Goal: Find specific page/section: Find specific page/section

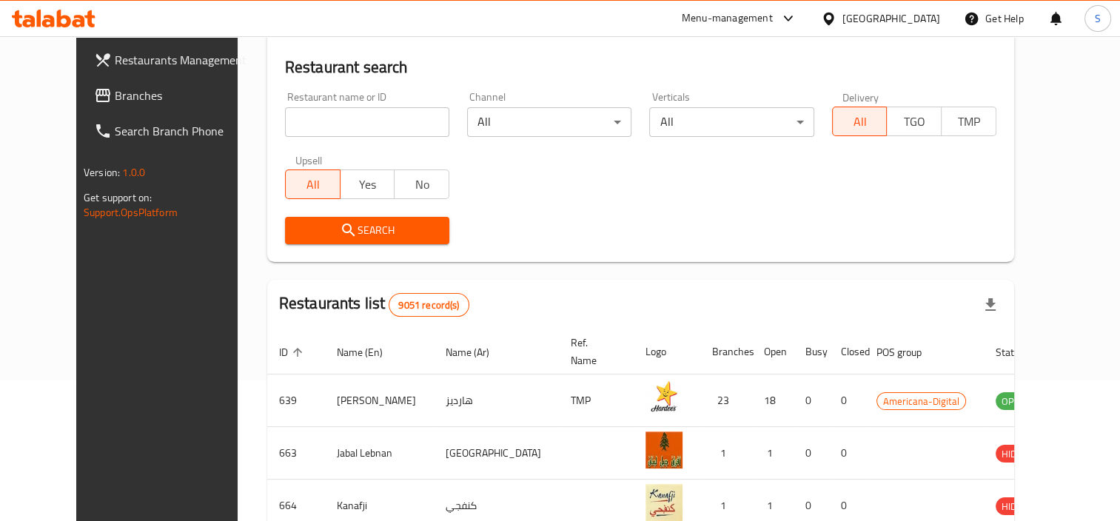
scroll to position [148, 0]
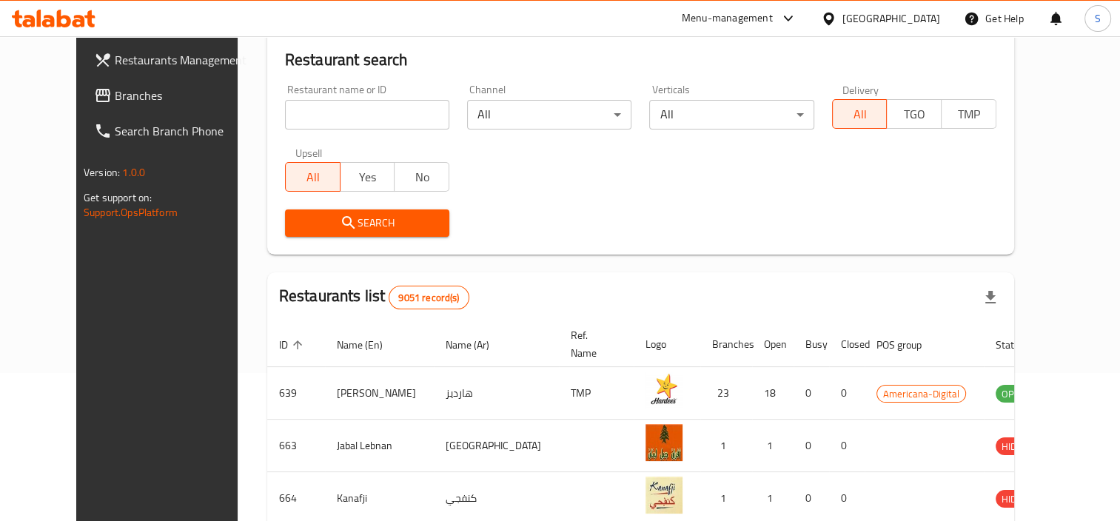
click at [285, 118] on input "search" at bounding box center [367, 115] width 164 height 30
click button "Search" at bounding box center [367, 223] width 164 height 27
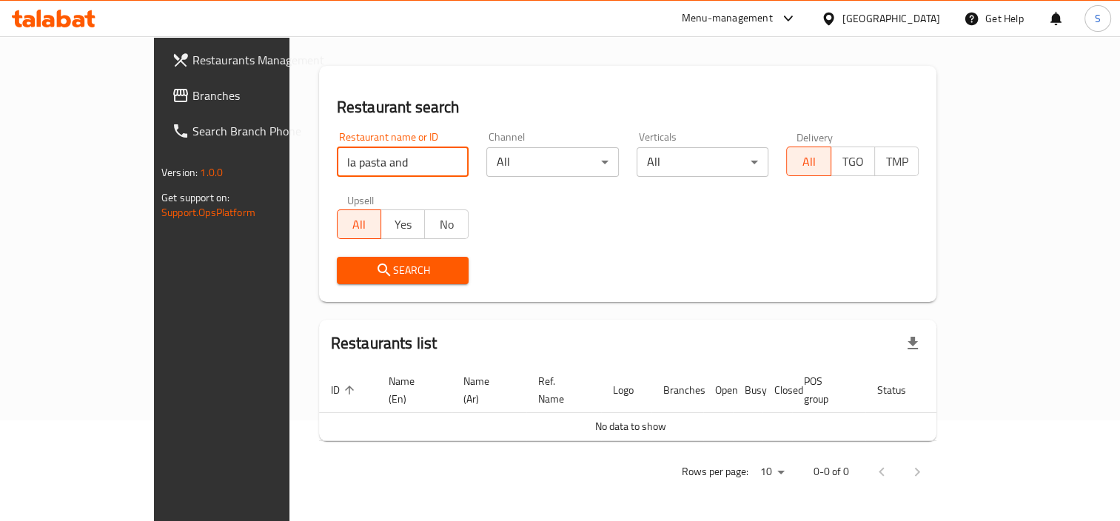
scroll to position [83, 0]
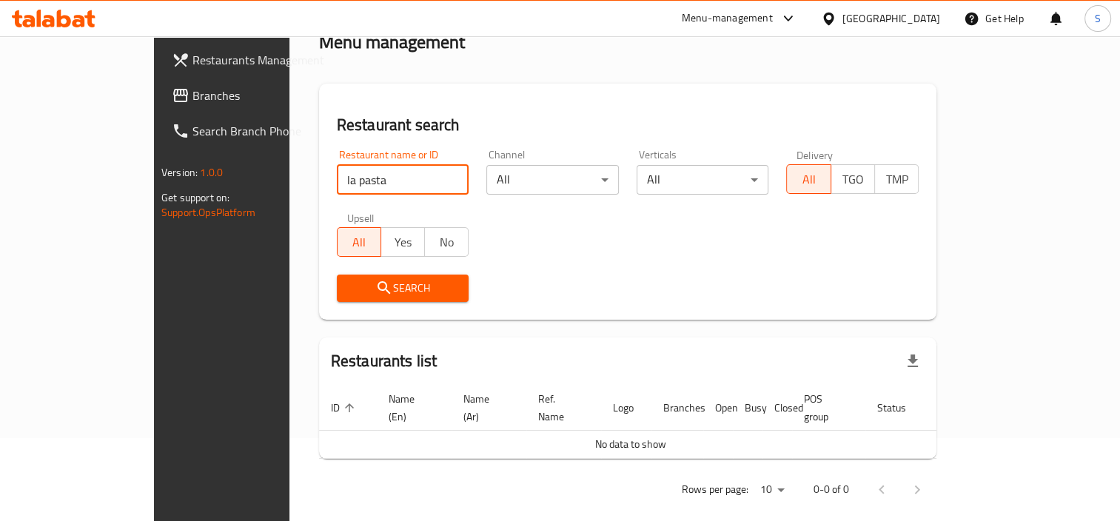
type input "la pasta"
click button "Search" at bounding box center [403, 288] width 133 height 27
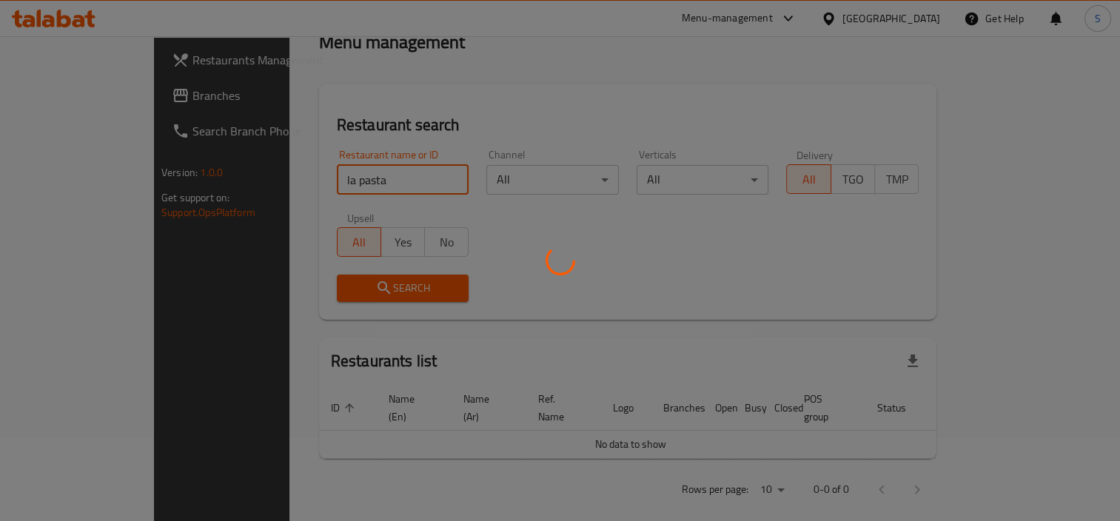
click at [618, 309] on div at bounding box center [560, 260] width 1120 height 521
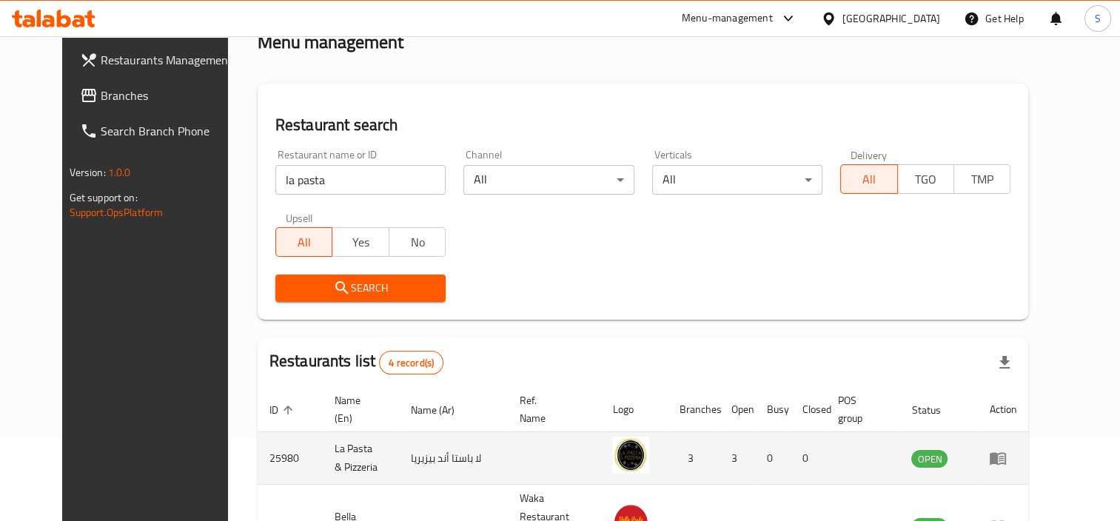
click at [258, 461] on td "25980" at bounding box center [290, 458] width 65 height 53
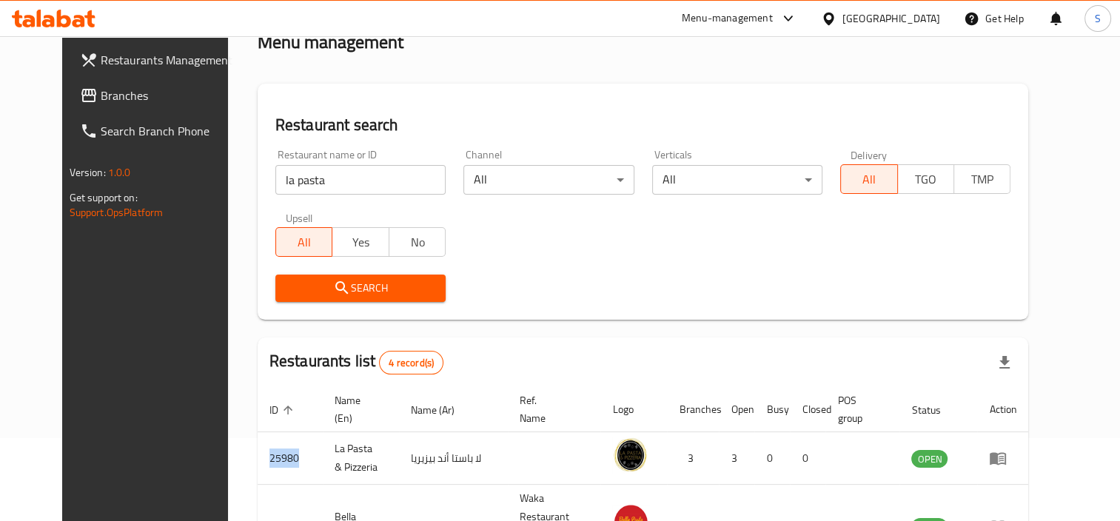
copy td "25980"
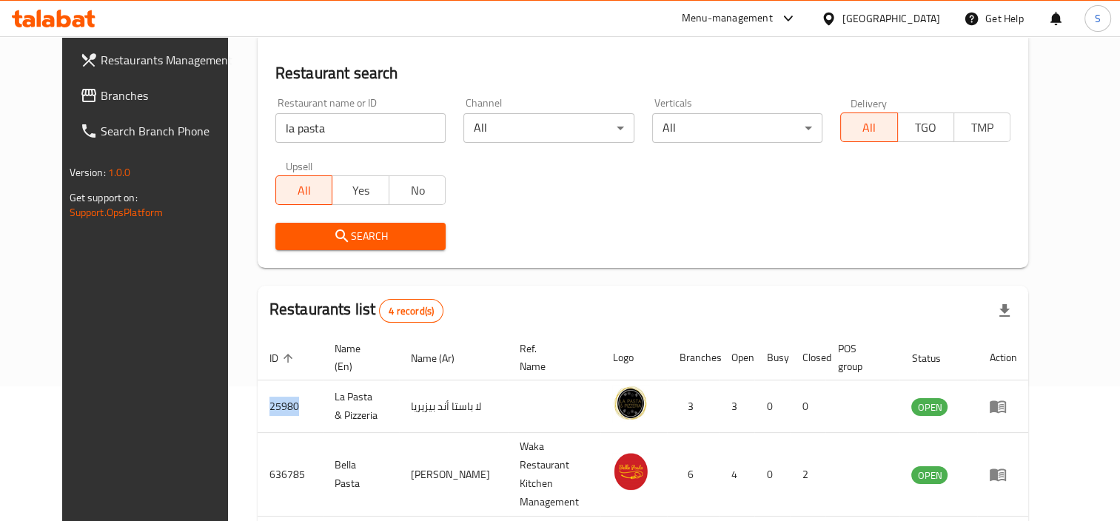
scroll to position [231, 0]
